Goal: Information Seeking & Learning: Find specific page/section

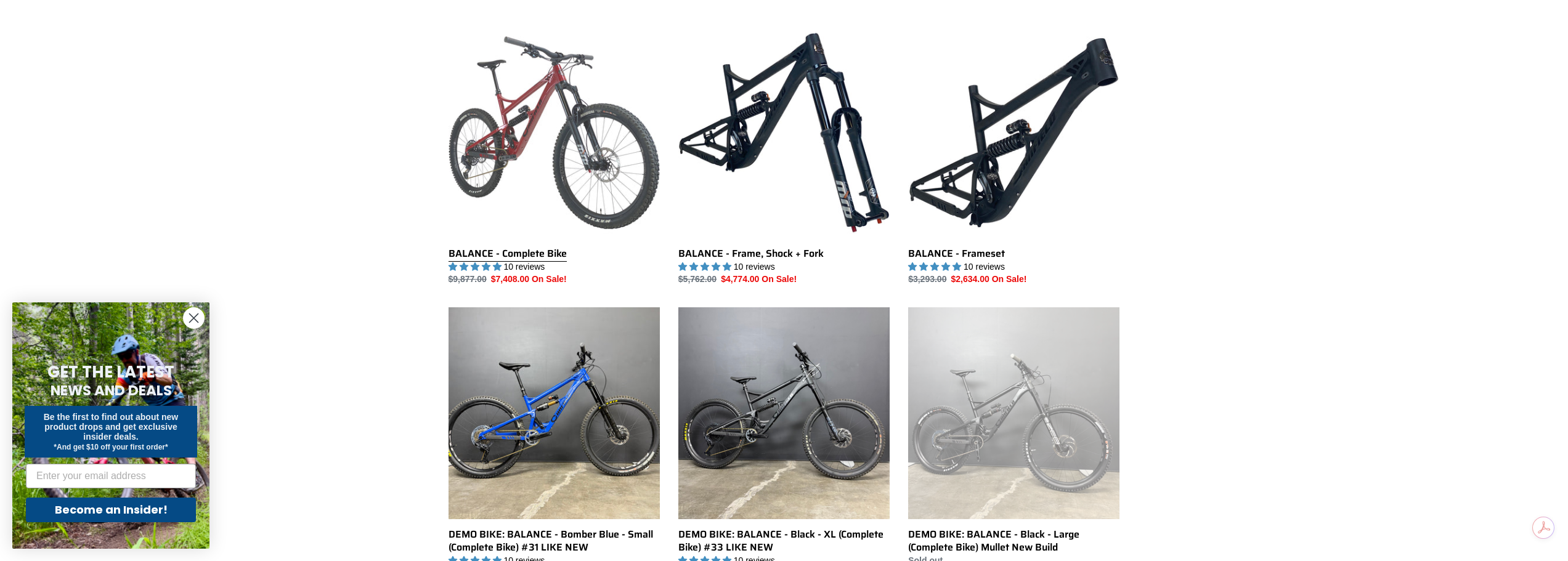
scroll to position [451, 0]
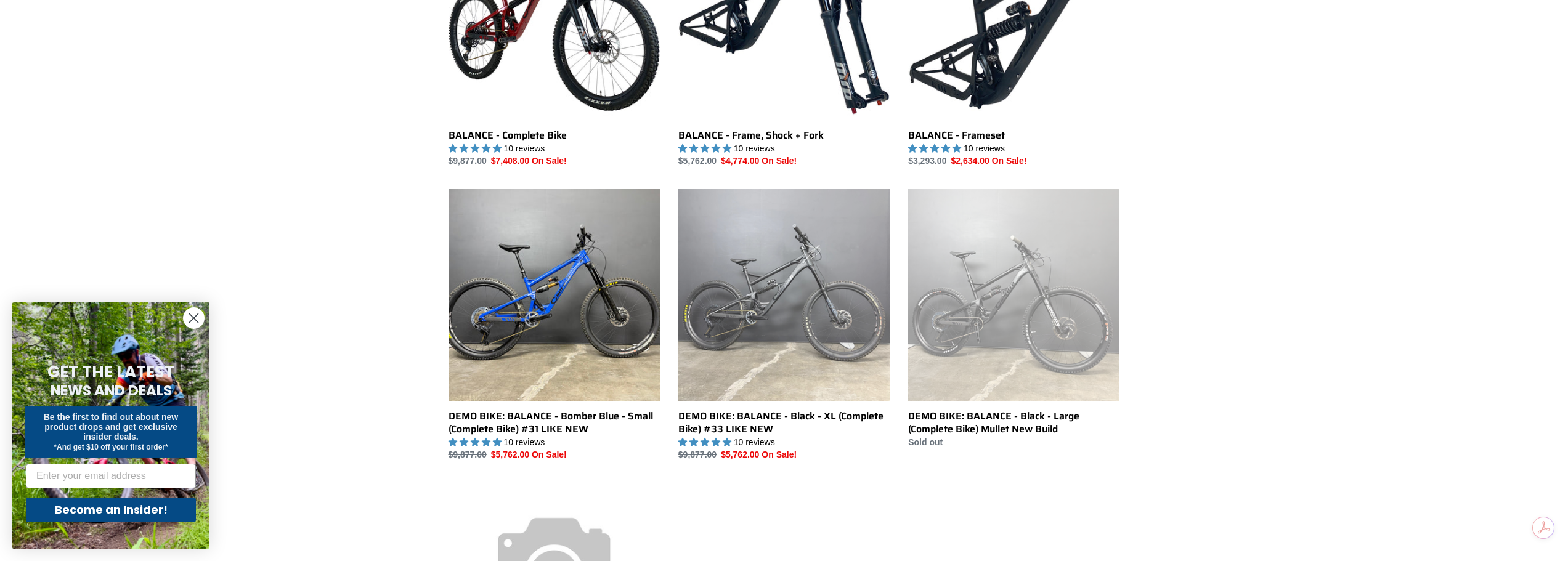
click at [768, 306] on link "DEMO BIKE: BALANCE - Black - XL (Complete Bike) #33 LIKE NEW" at bounding box center [784, 325] width 211 height 272
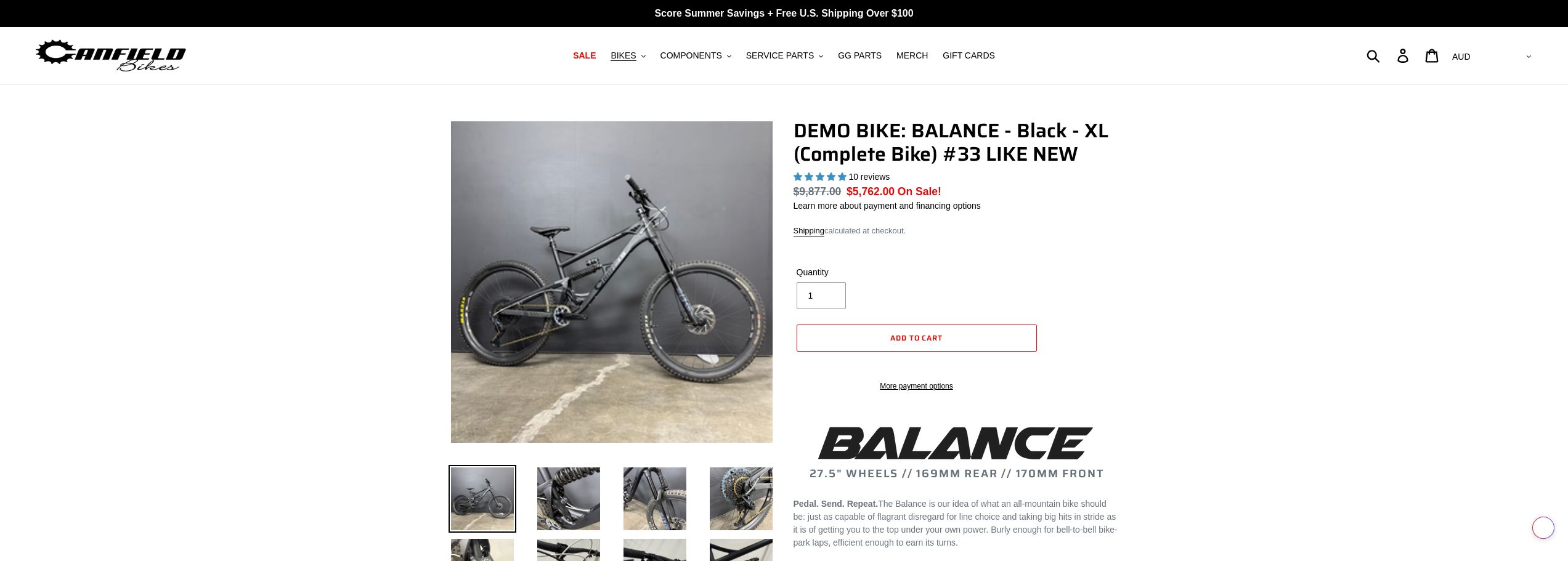
select select "highest-rating"
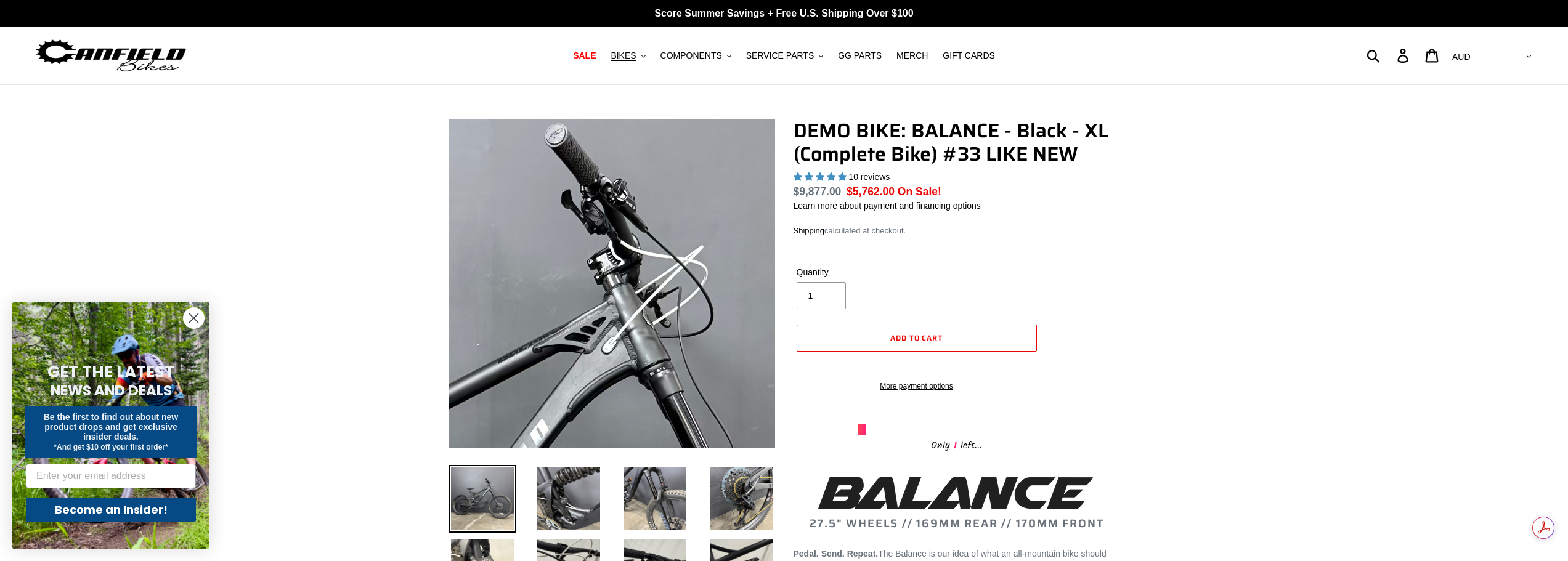
click at [654, 191] on img at bounding box center [496, 536] width 1233 height 1232
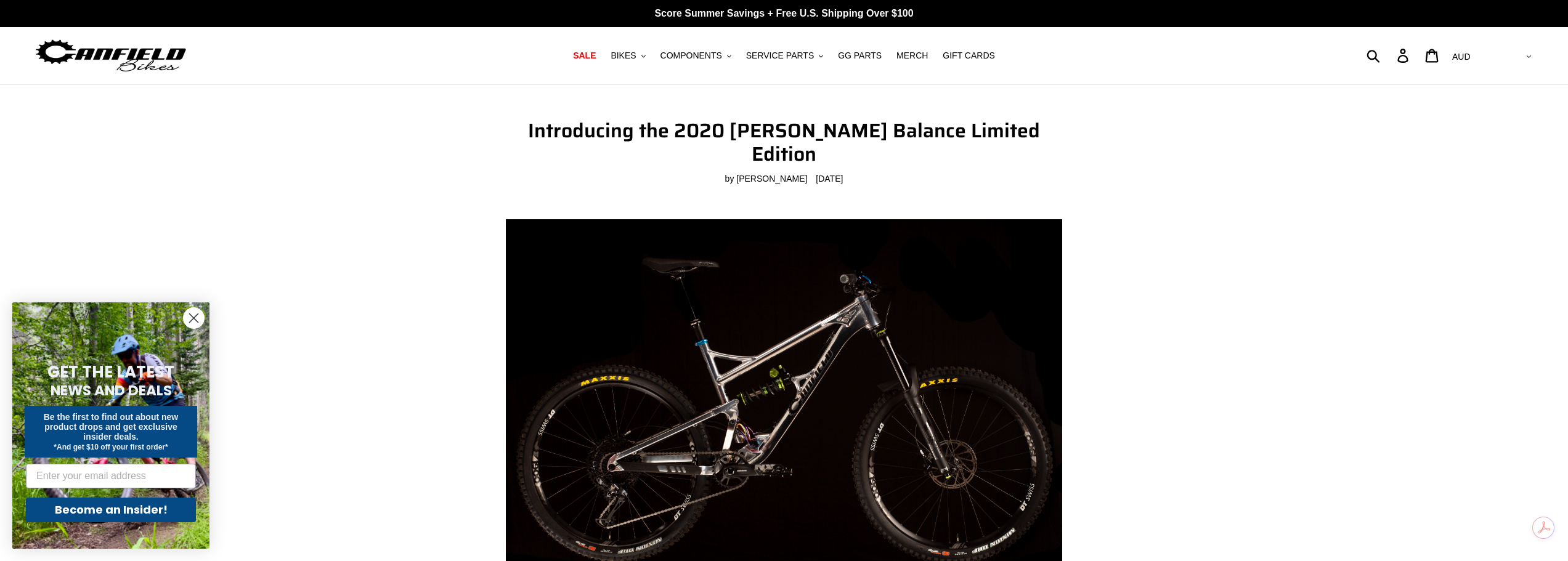
click at [855, 291] on img at bounding box center [784, 404] width 557 height 371
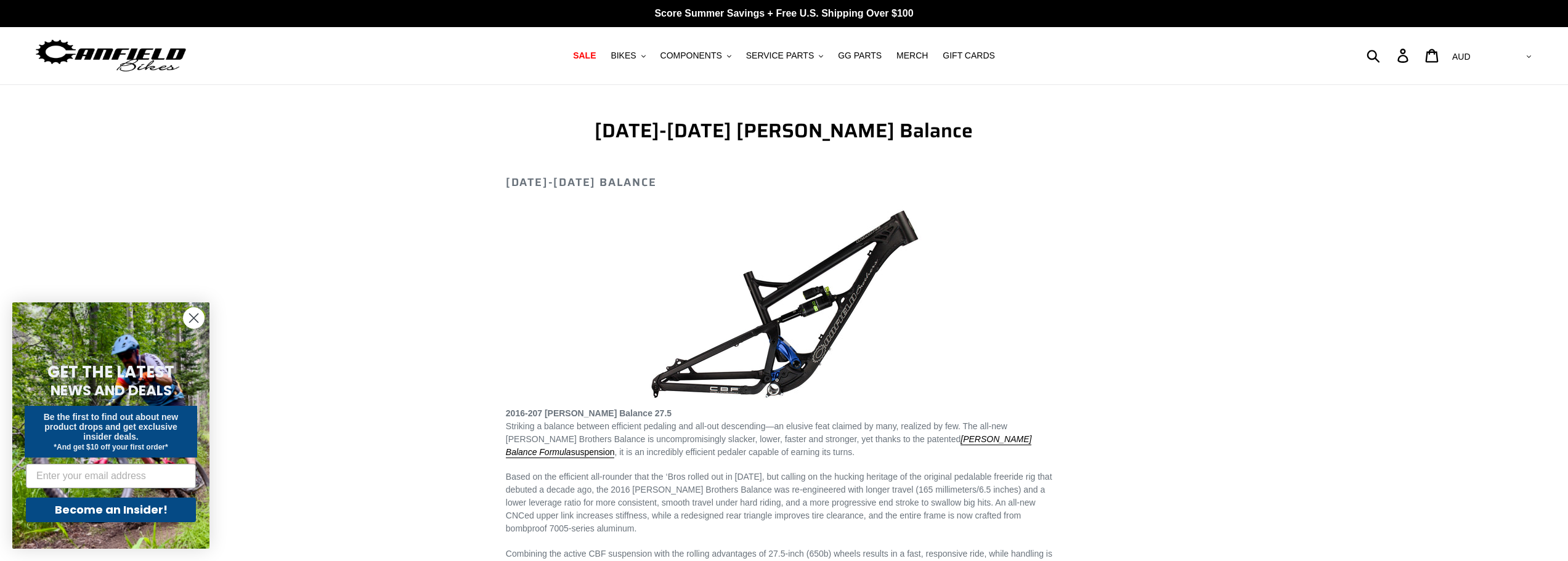
click at [795, 354] on img at bounding box center [784, 305] width 296 height 197
click at [740, 371] on img at bounding box center [784, 305] width 296 height 197
click at [809, 375] on img at bounding box center [784, 305] width 296 height 197
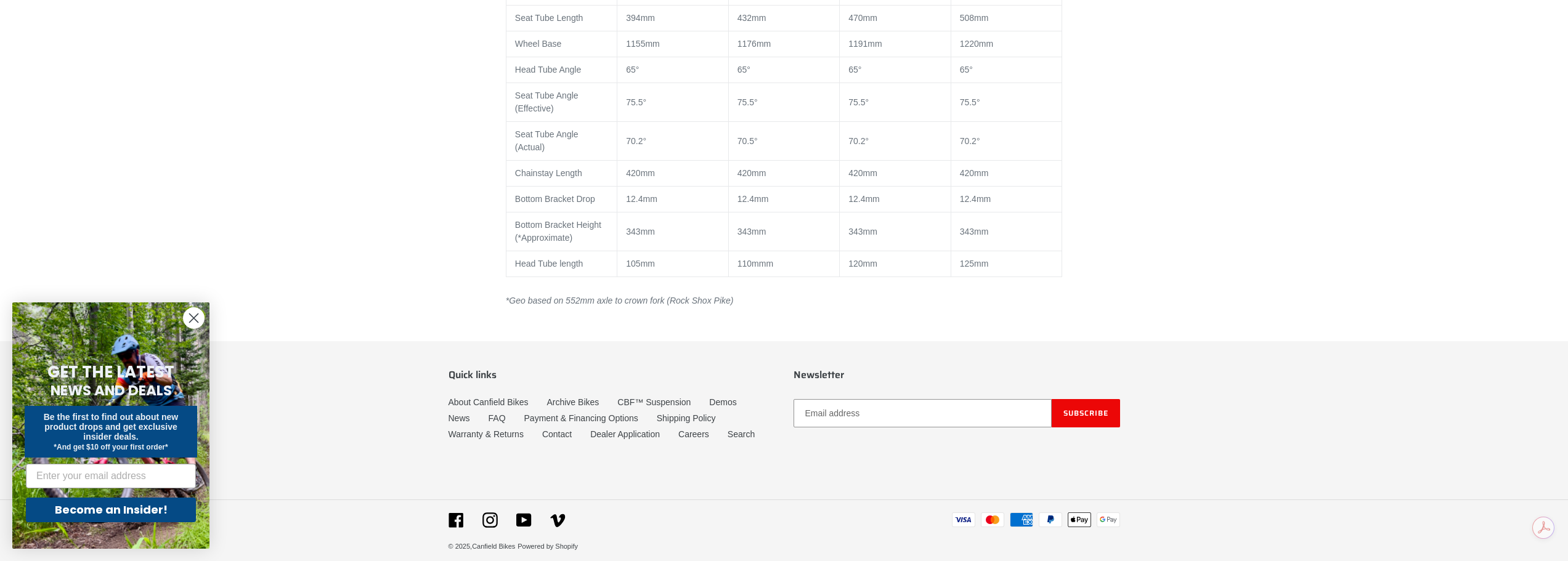
scroll to position [1322, 0]
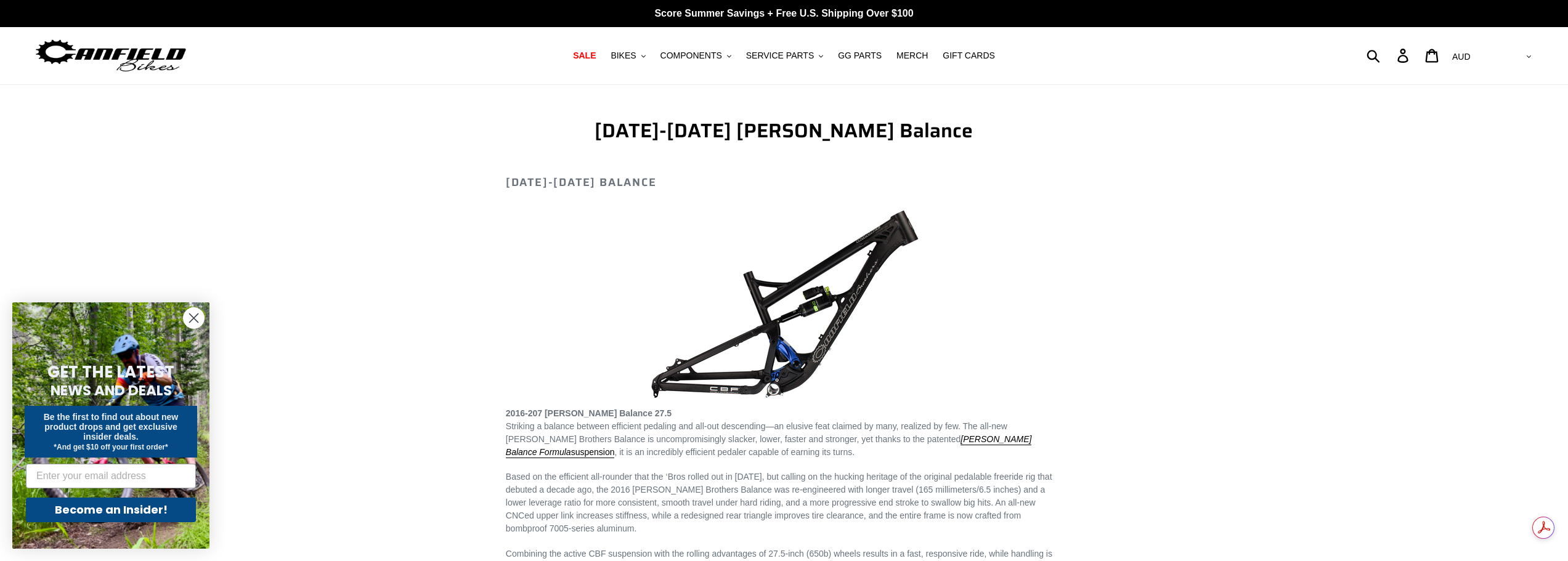
click at [1415, 56] on div "Submit Search Log in Cart 0 items Currency AED AFN ALL AMD ANG AUD AWG AZN [GEO…" at bounding box center [1347, 55] width 376 height 27
click at [1390, 56] on form "Submit" at bounding box center [1381, 55] width 16 height 27
click at [1363, 56] on input "Search" at bounding box center [1320, 55] width 139 height 27
type input "v"
type input "balance 2018"
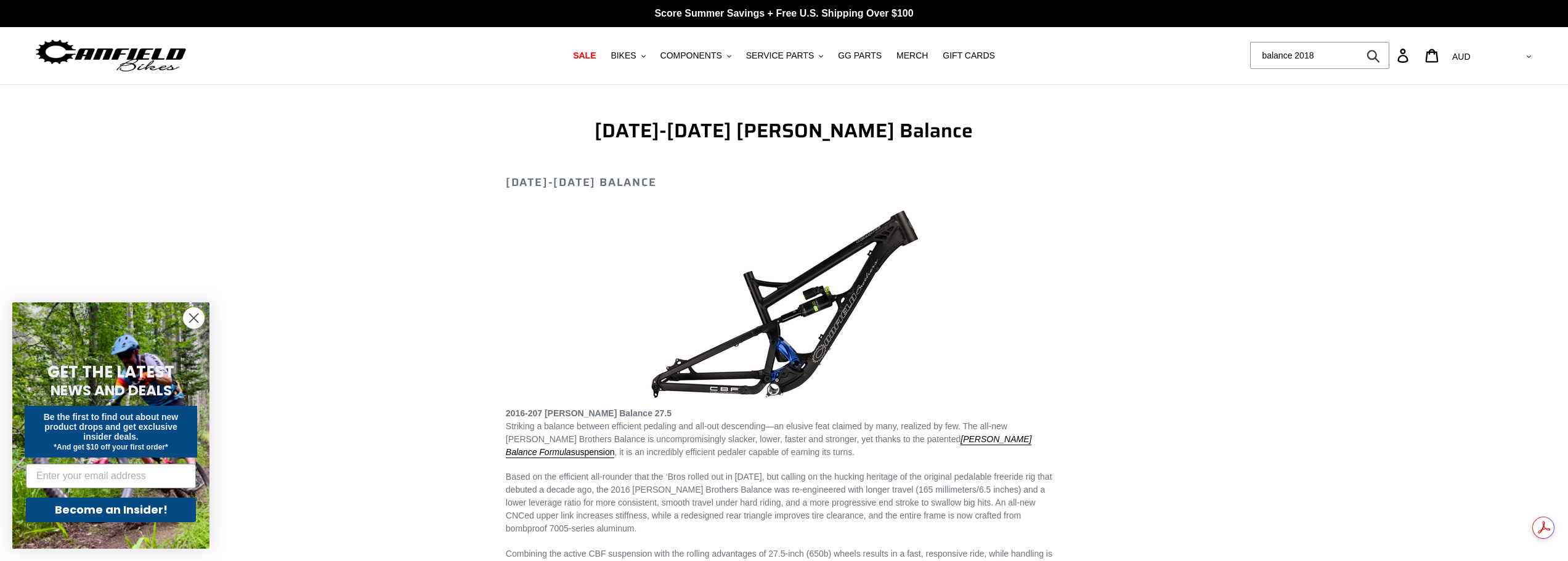
click at [1360, 42] on button "Submit" at bounding box center [1374, 55] width 30 height 27
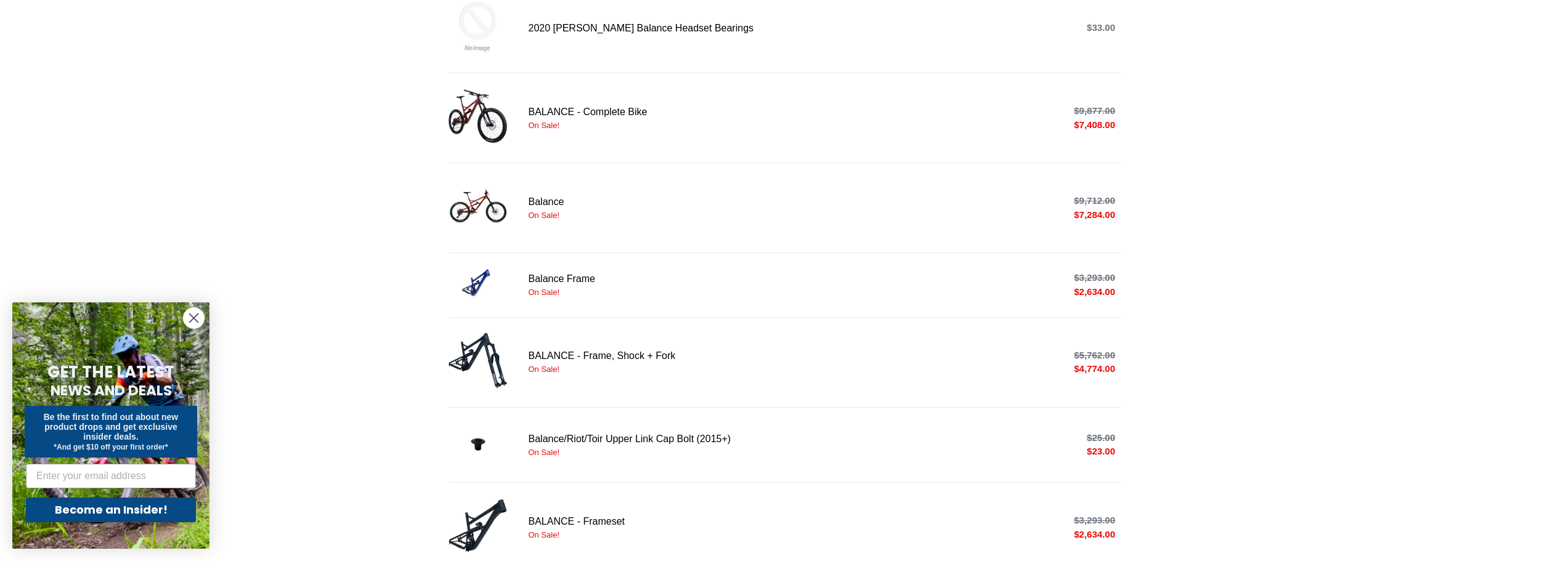
scroll to position [677, 0]
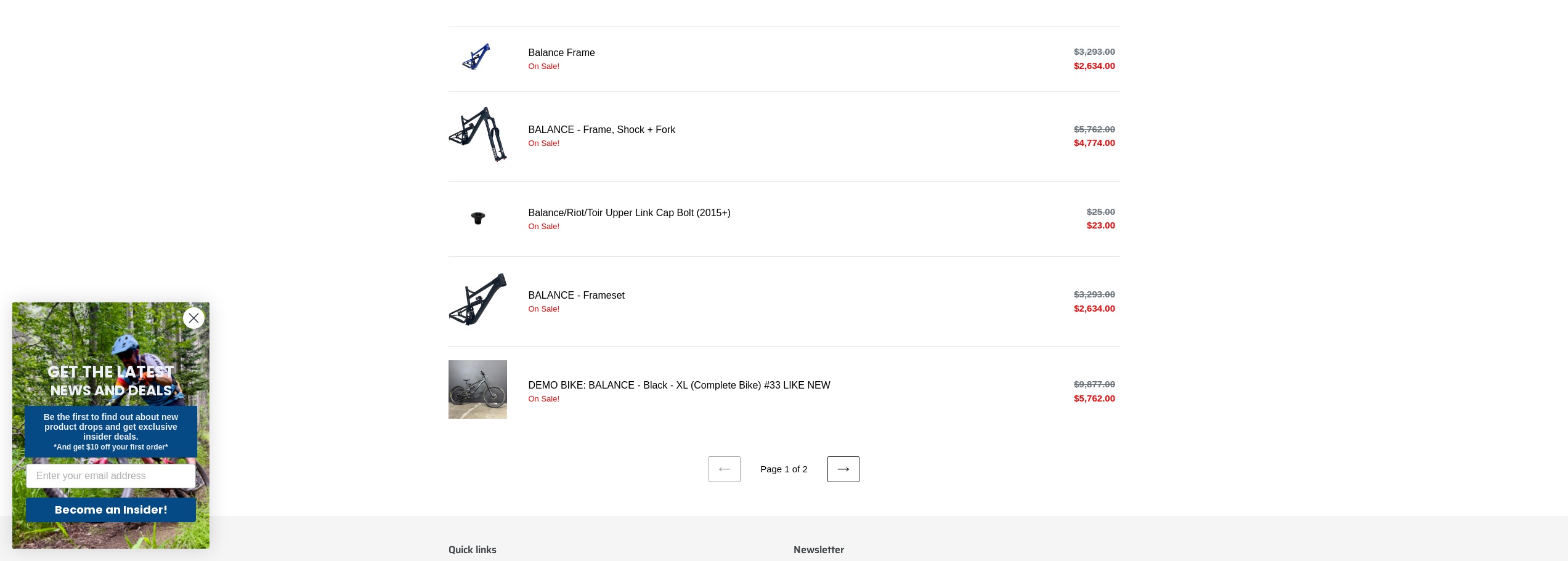
click at [832, 467] on link "Next page" at bounding box center [843, 469] width 32 height 26
